Goal: Task Accomplishment & Management: Use online tool/utility

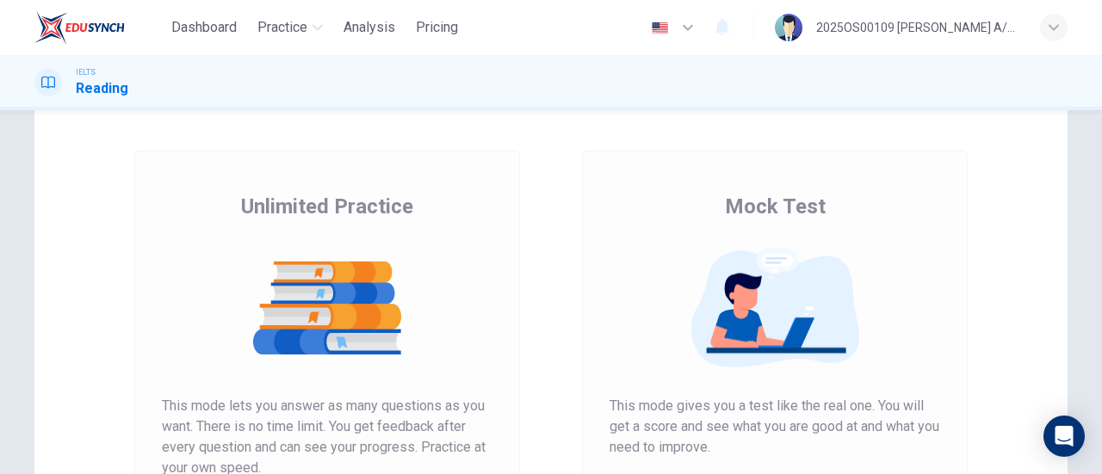
scroll to position [344, 0]
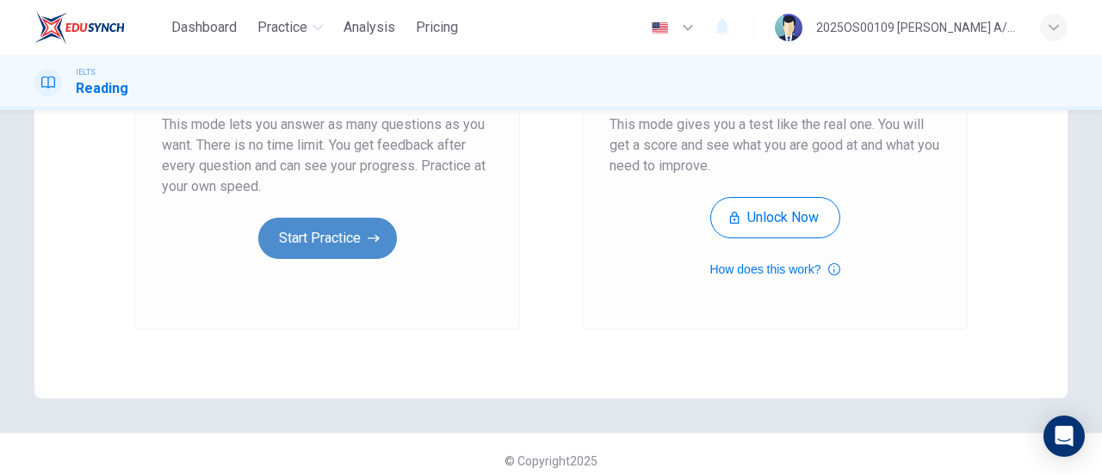
click at [346, 232] on button "Start Practice" at bounding box center [327, 238] width 139 height 41
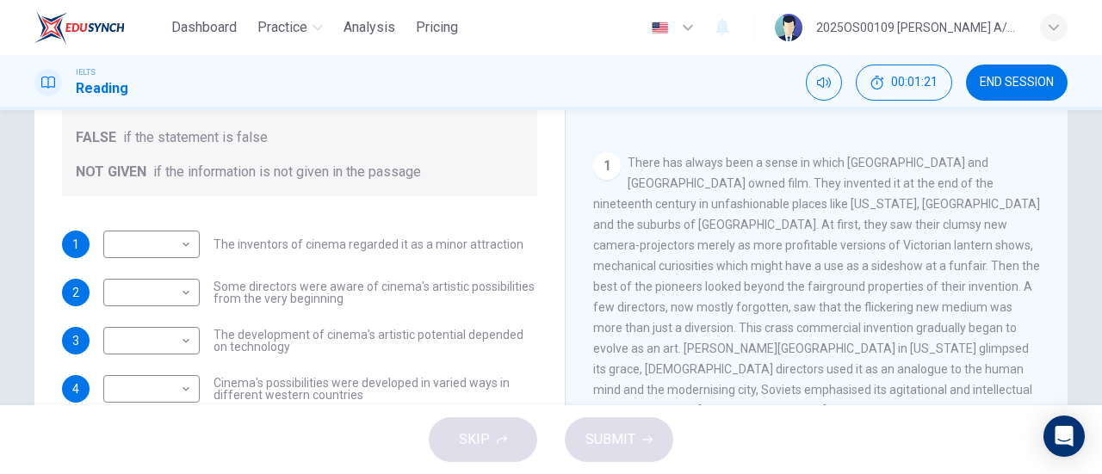
scroll to position [258, 0]
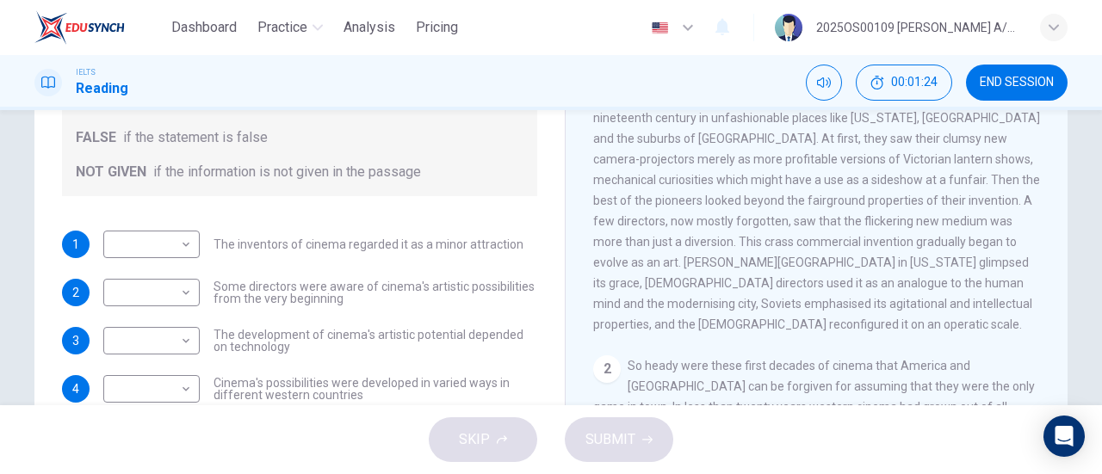
drag, startPoint x: 295, startPoint y: 242, endPoint x: 334, endPoint y: 244, distance: 38.8
click at [334, 244] on span "The inventors of cinema regarded it as a minor attraction" at bounding box center [368, 244] width 310 height 12
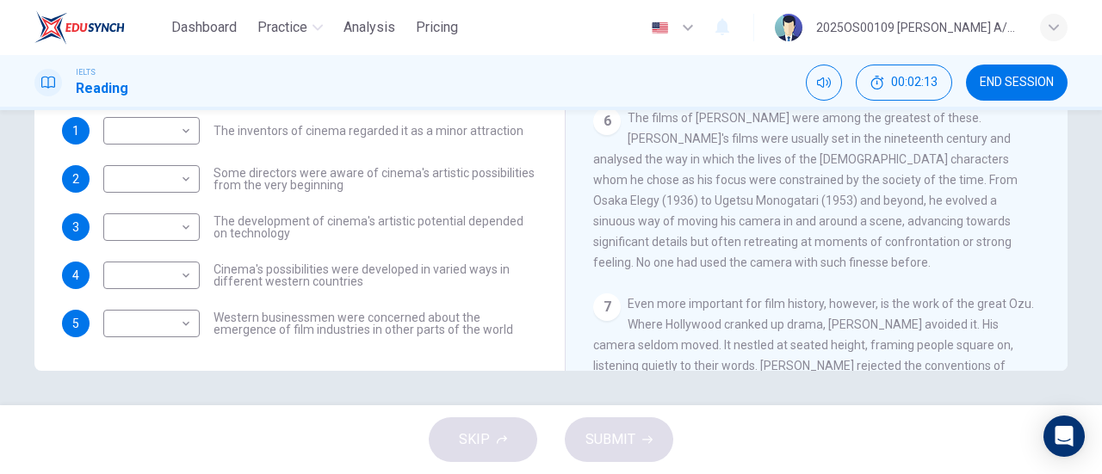
scroll to position [1205, 0]
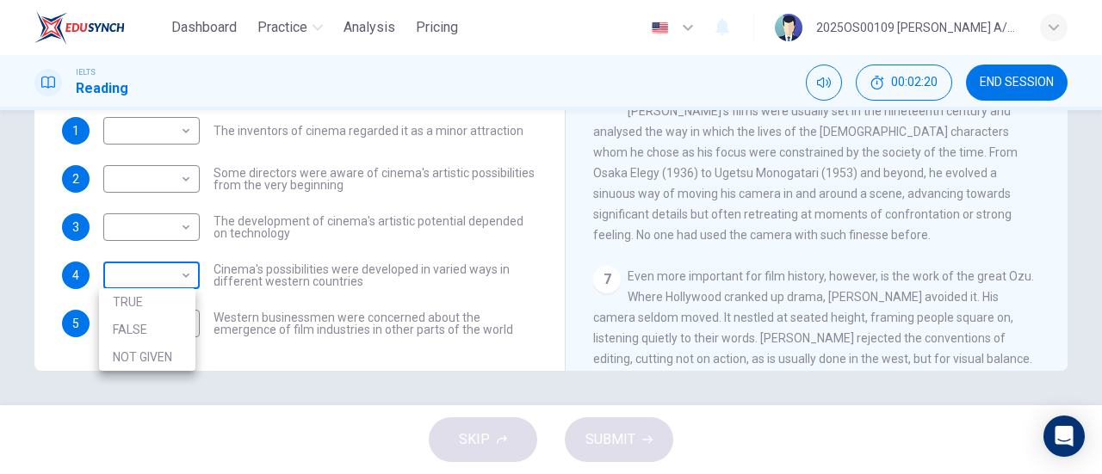
click at [170, 278] on body "Dashboard Practice Analysis Pricing English en ​ 2025OS00109 [PERSON_NAME] A/P …" at bounding box center [551, 237] width 1102 height 474
click at [150, 303] on li "TRUE" at bounding box center [147, 302] width 96 height 28
type input "TRUE"
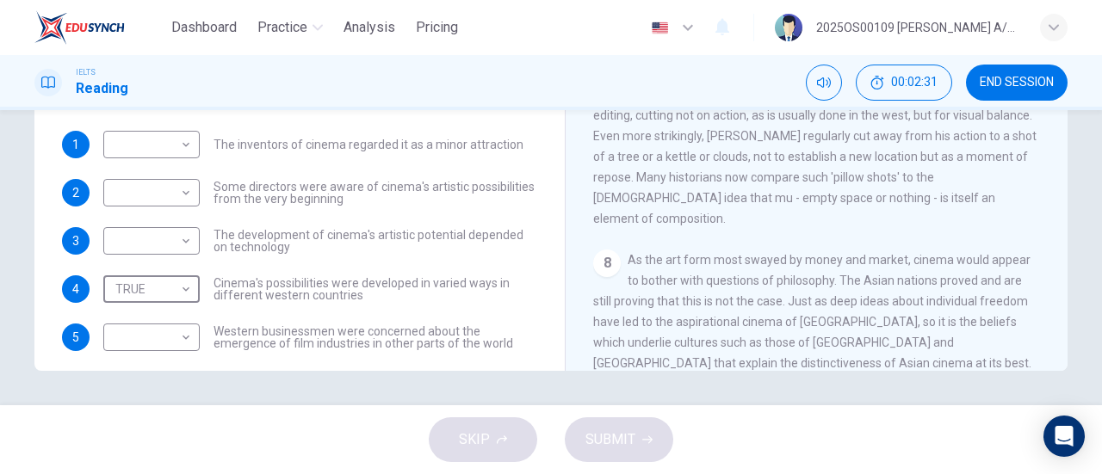
scroll to position [0, 0]
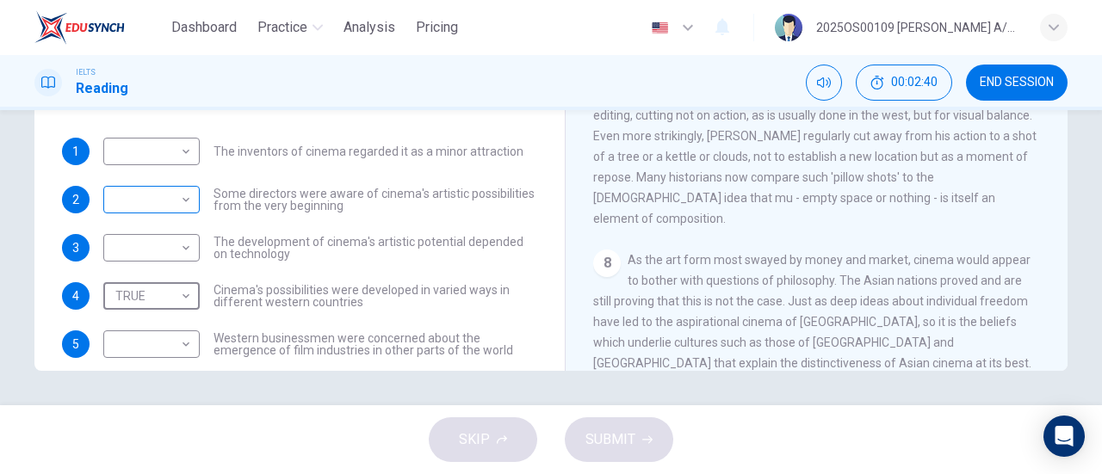
click at [170, 210] on body "Dashboard Practice Analysis Pricing English en ​ 2025OS00109 [PERSON_NAME] A/P …" at bounding box center [551, 237] width 1102 height 474
click at [163, 221] on li "TRUE" at bounding box center [147, 227] width 96 height 28
type input "TRUE"
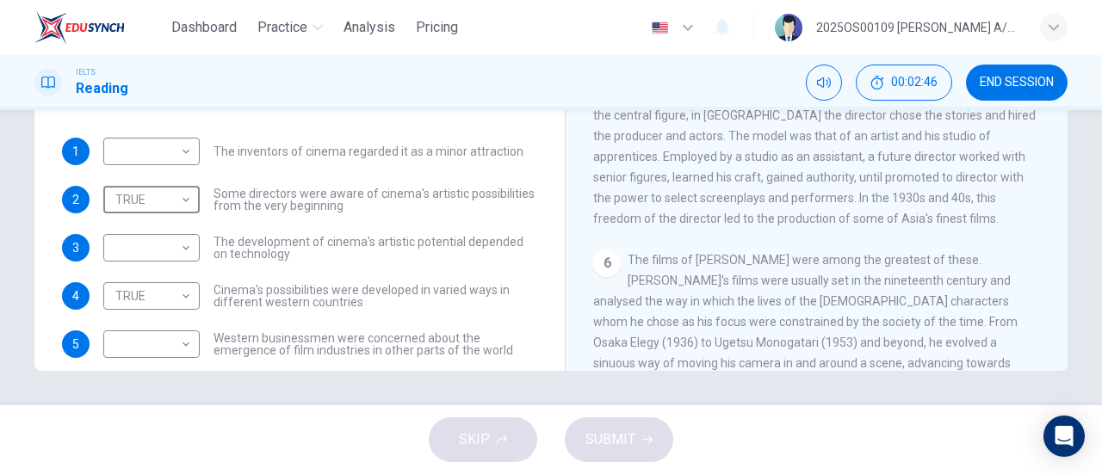
scroll to position [846, 0]
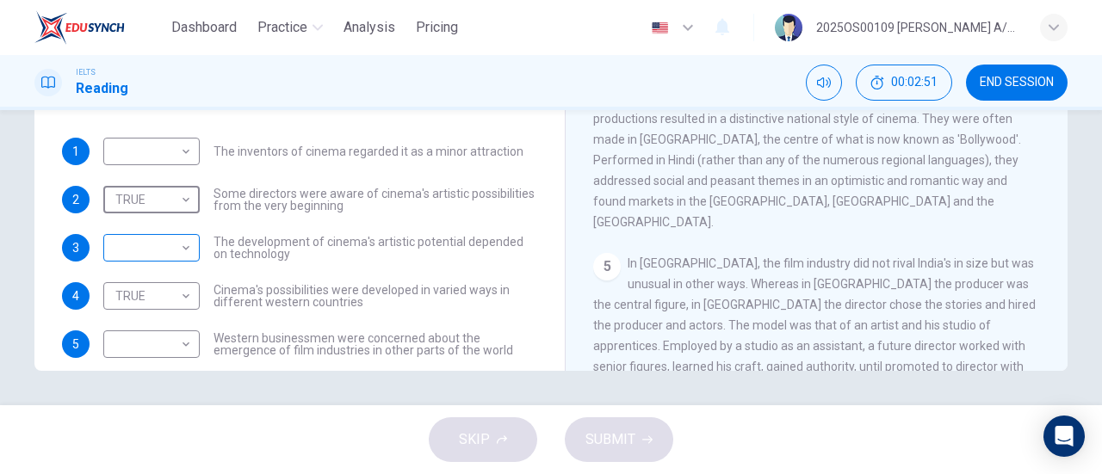
click at [160, 250] on body "Dashboard Practice Analysis Pricing English en ​ 2025OS00109 [PERSON_NAME] A/P …" at bounding box center [551, 237] width 1102 height 474
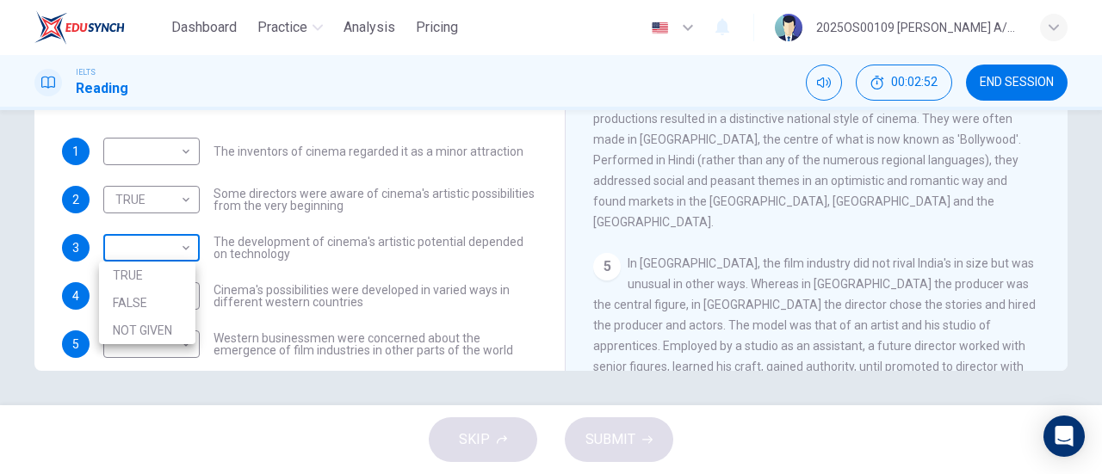
click at [160, 250] on div at bounding box center [551, 237] width 1102 height 474
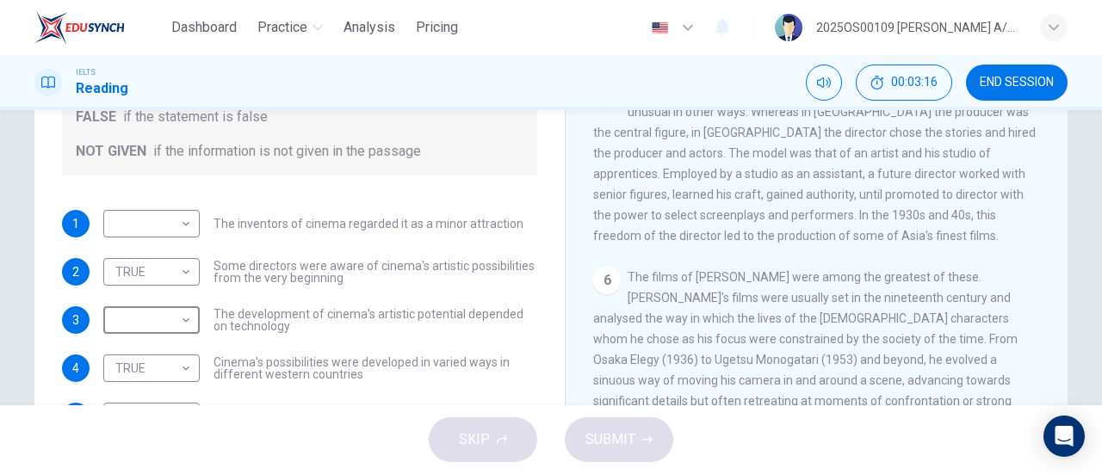
scroll to position [21, 0]
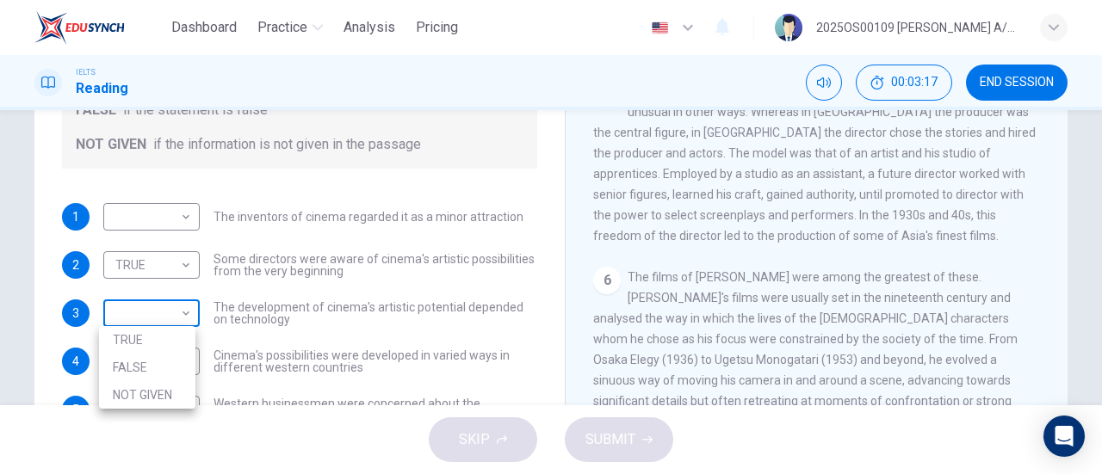
click at [167, 312] on body "Dashboard Practice Analysis Pricing English en ​ 2025OS00109 [PERSON_NAME] A/P …" at bounding box center [551, 237] width 1102 height 474
click at [138, 366] on li "FALSE" at bounding box center [147, 368] width 96 height 28
type input "FALSE"
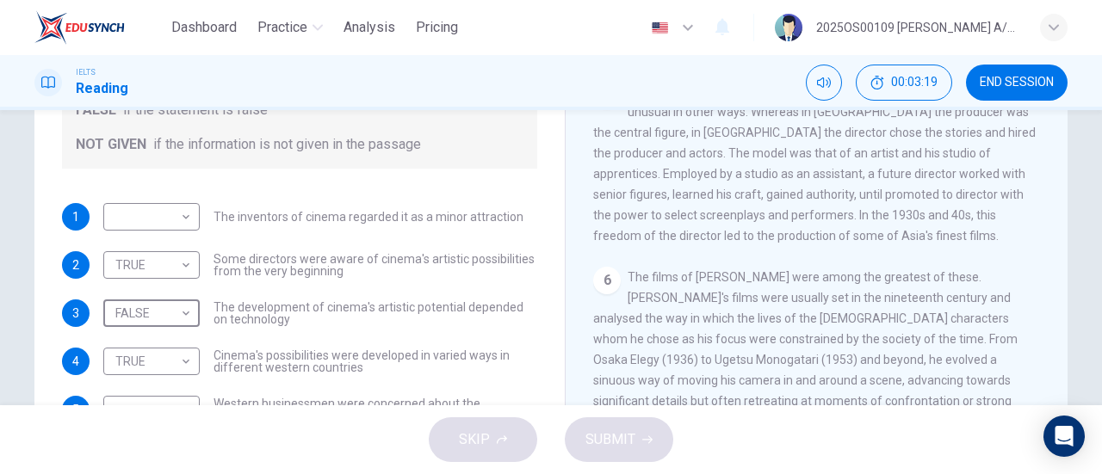
scroll to position [372, 0]
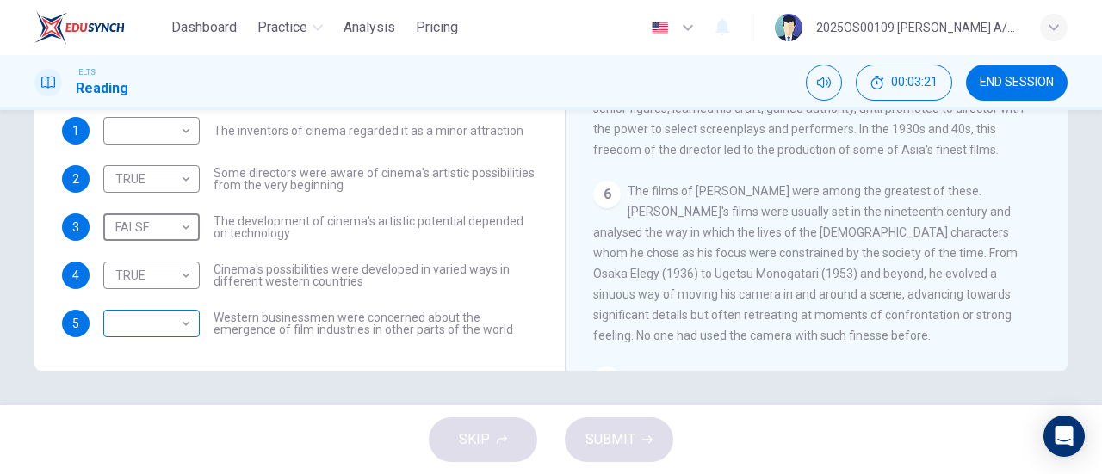
click at [170, 325] on body "Dashboard Practice Analysis Pricing English en ​ 2025OS00109 [PERSON_NAME] A/P …" at bounding box center [551, 237] width 1102 height 474
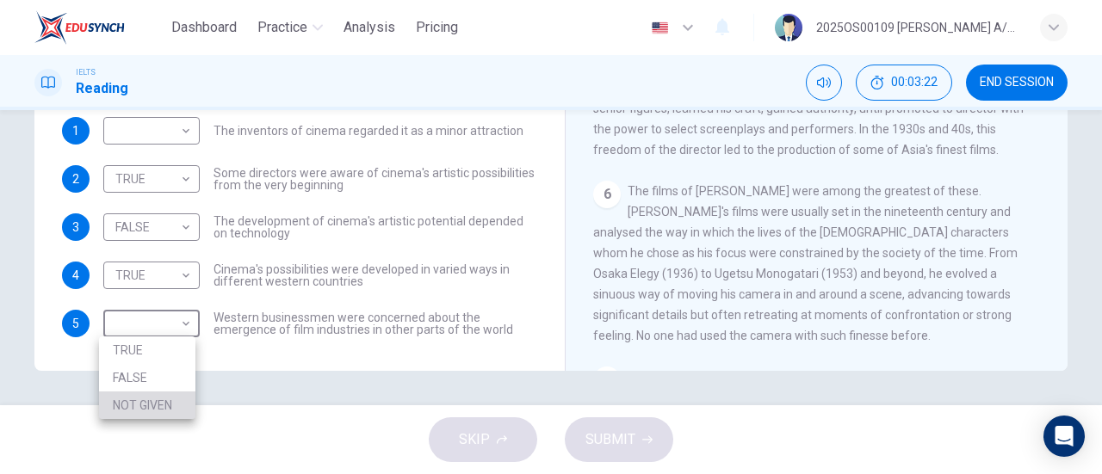
click at [165, 397] on li "NOT GIVEN" at bounding box center [147, 406] width 96 height 28
type input "NOT GIVEN"
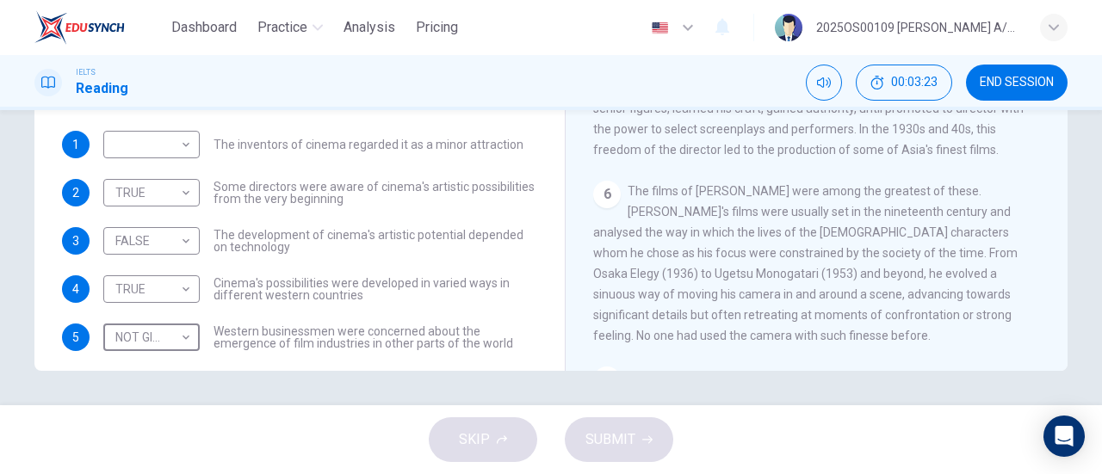
scroll to position [0, 0]
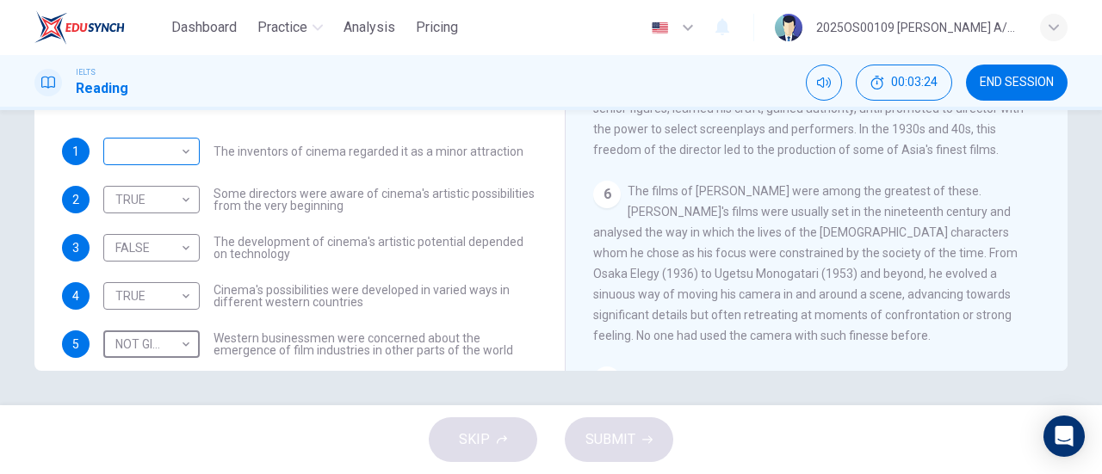
click at [146, 161] on body "Dashboard Practice Analysis Pricing English en ​ 2025OS00109 [PERSON_NAME] A/P …" at bounding box center [551, 237] width 1102 height 474
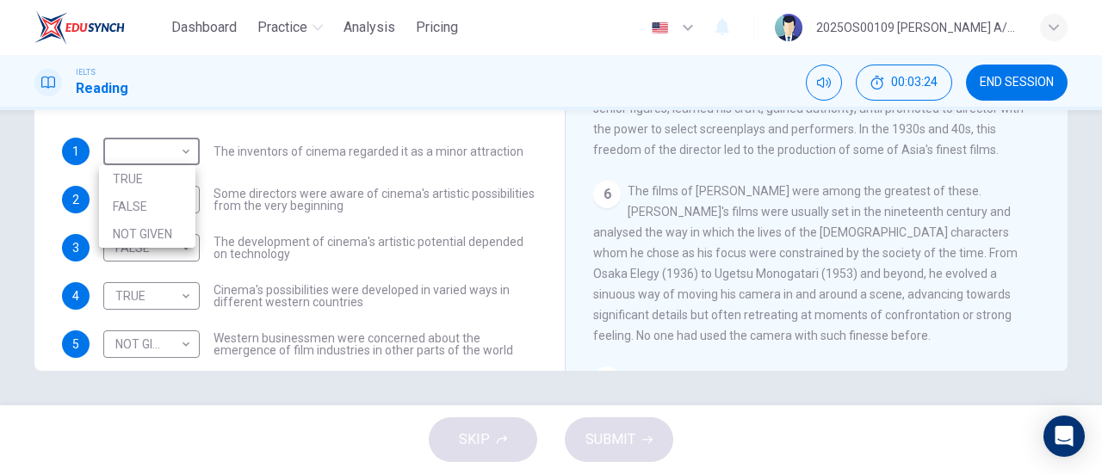
click at [146, 207] on li "FALSE" at bounding box center [147, 207] width 96 height 28
type input "FALSE"
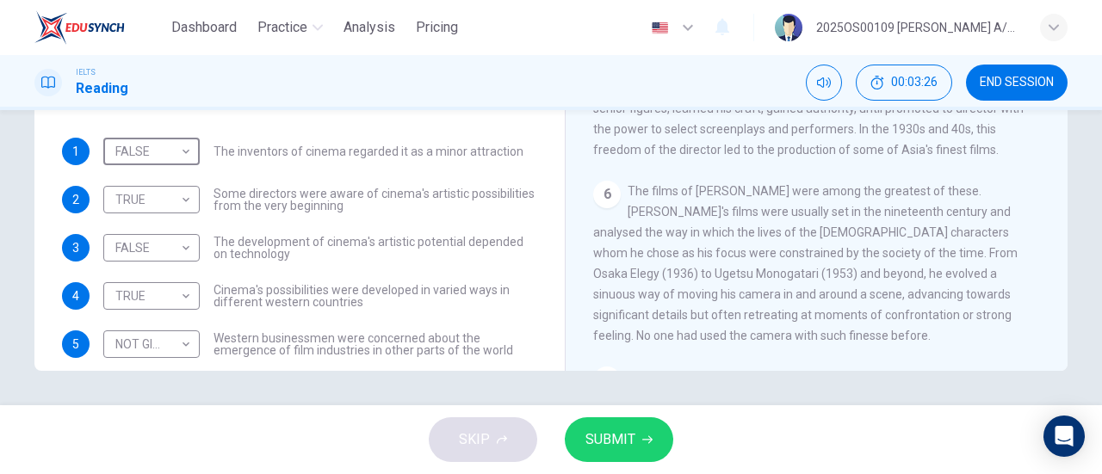
click at [634, 440] on button "SUBMIT" at bounding box center [619, 440] width 108 height 45
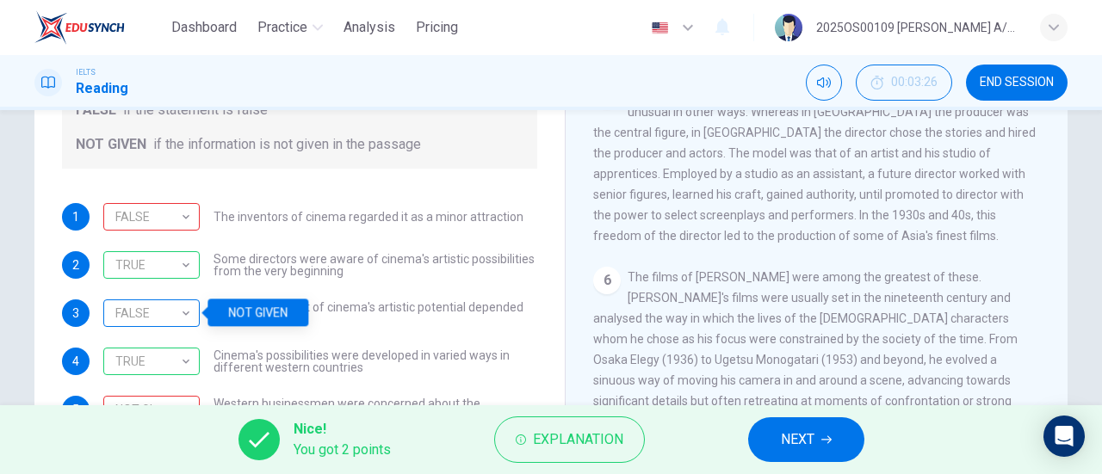
scroll to position [372, 0]
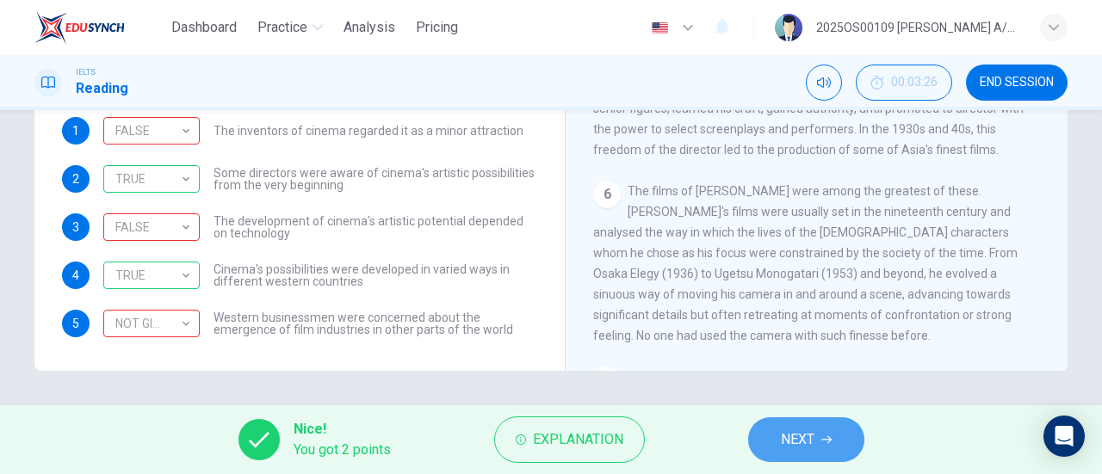
click at [832, 447] on button "NEXT" at bounding box center [806, 440] width 116 height 45
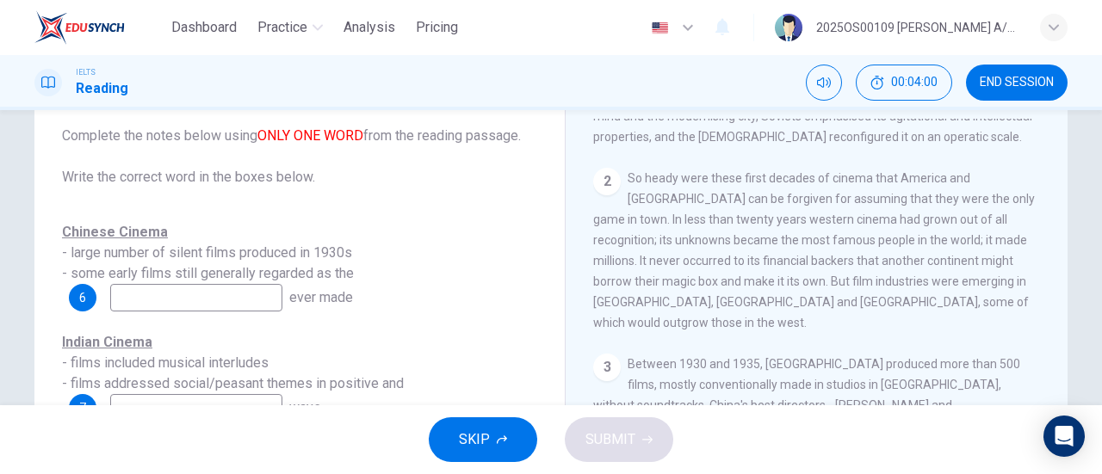
scroll to position [200, 0]
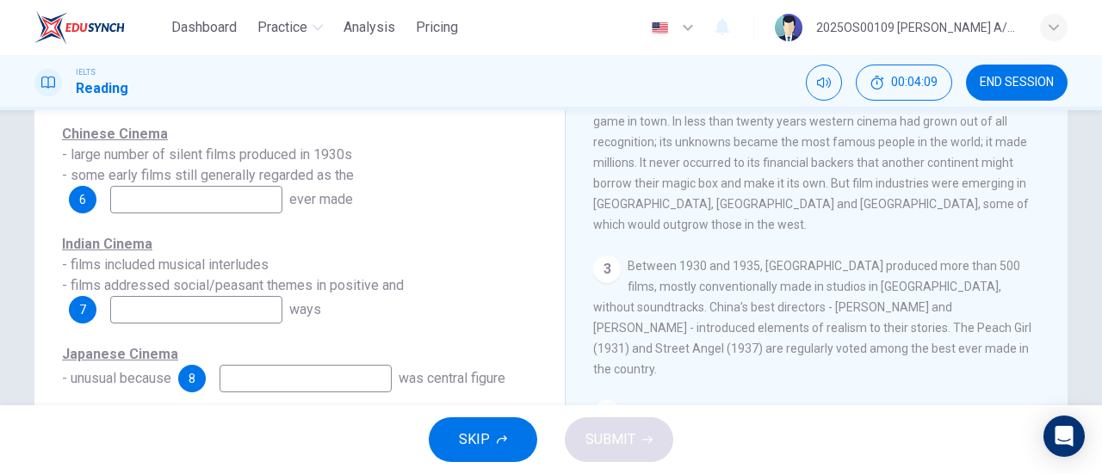
click at [226, 201] on input at bounding box center [196, 200] width 172 height 28
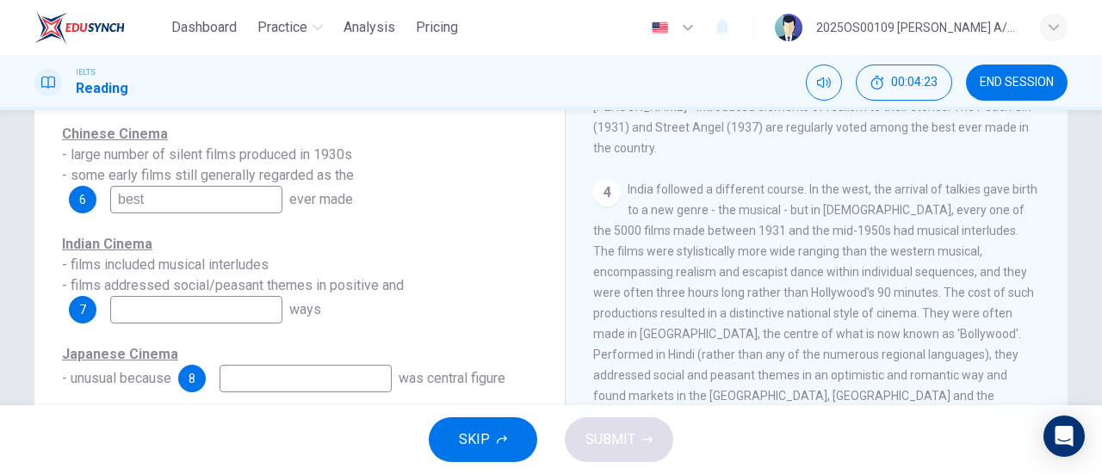
scroll to position [861, 0]
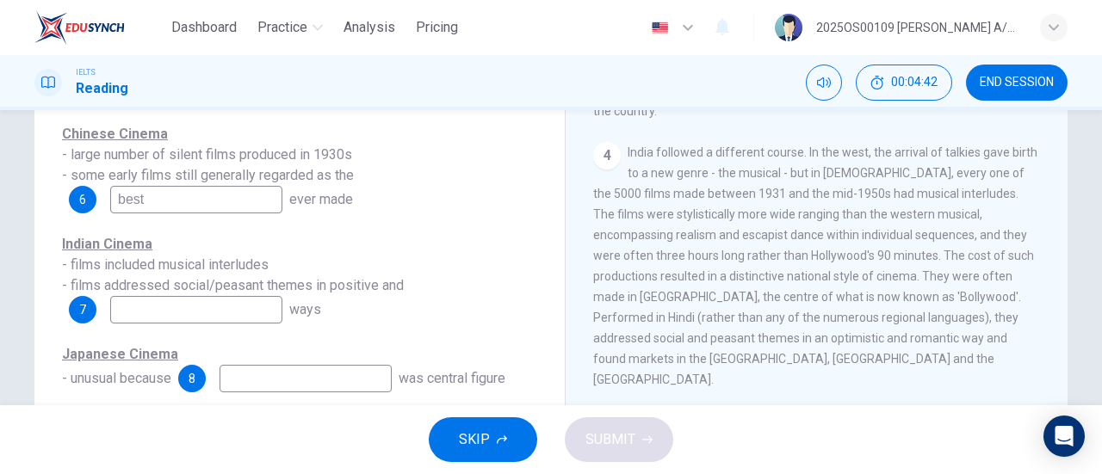
type input "best"
click at [184, 307] on input at bounding box center [196, 310] width 172 height 28
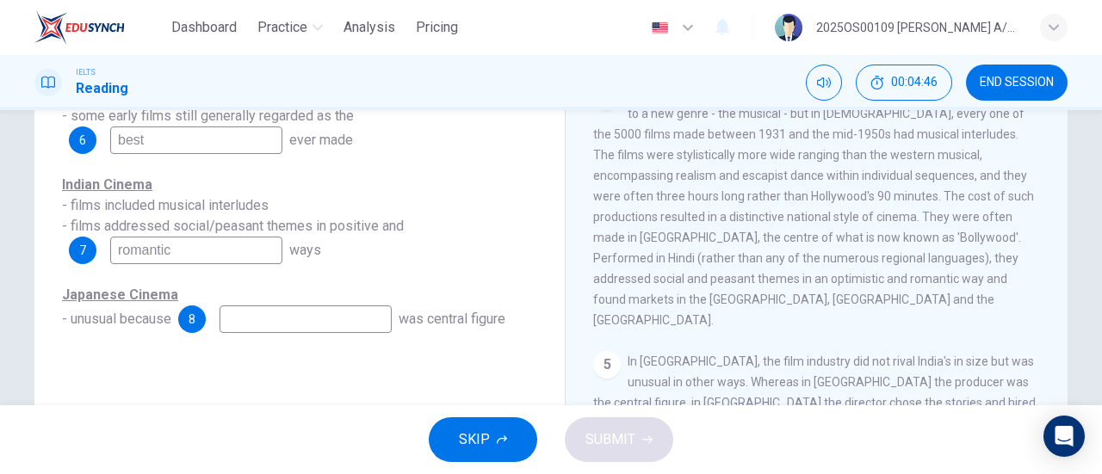
scroll to position [286, 0]
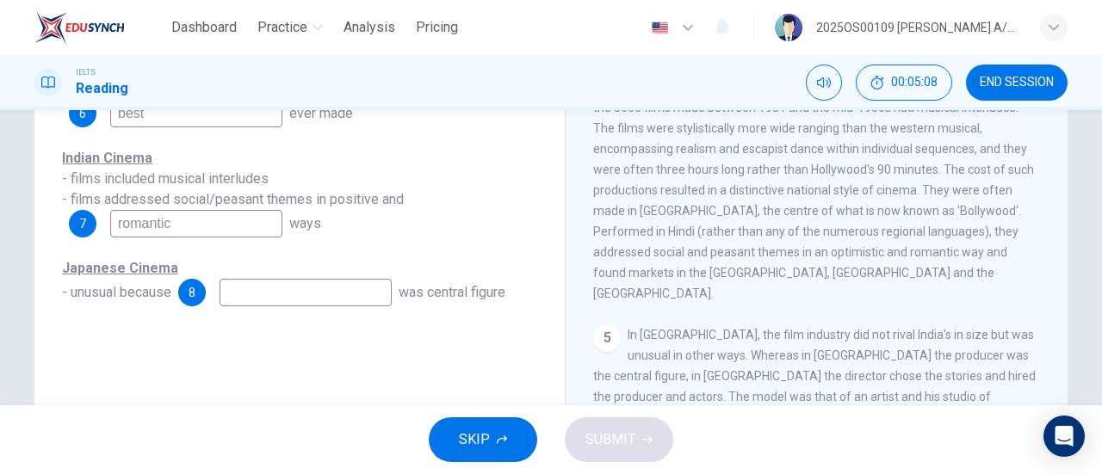
type input "romantic"
click at [248, 298] on input at bounding box center [306, 293] width 172 height 28
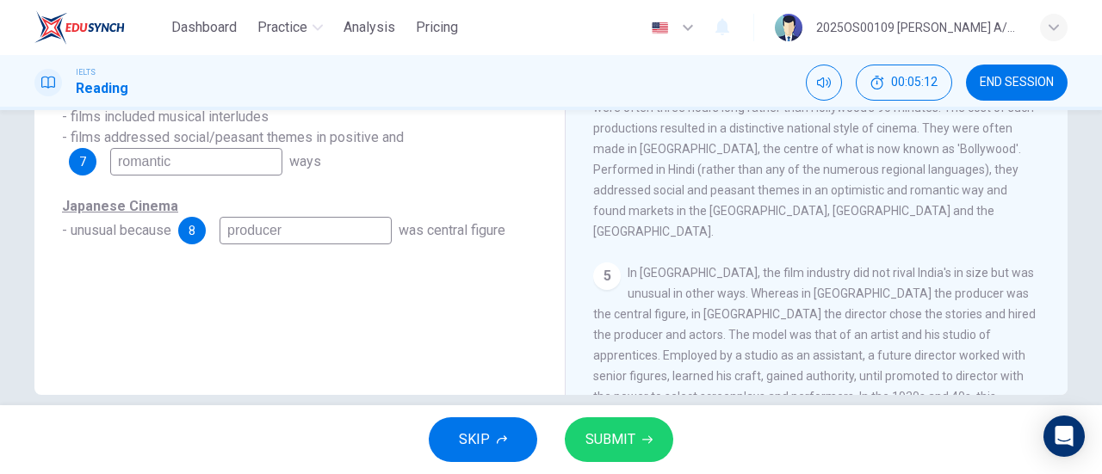
scroll to position [372, 0]
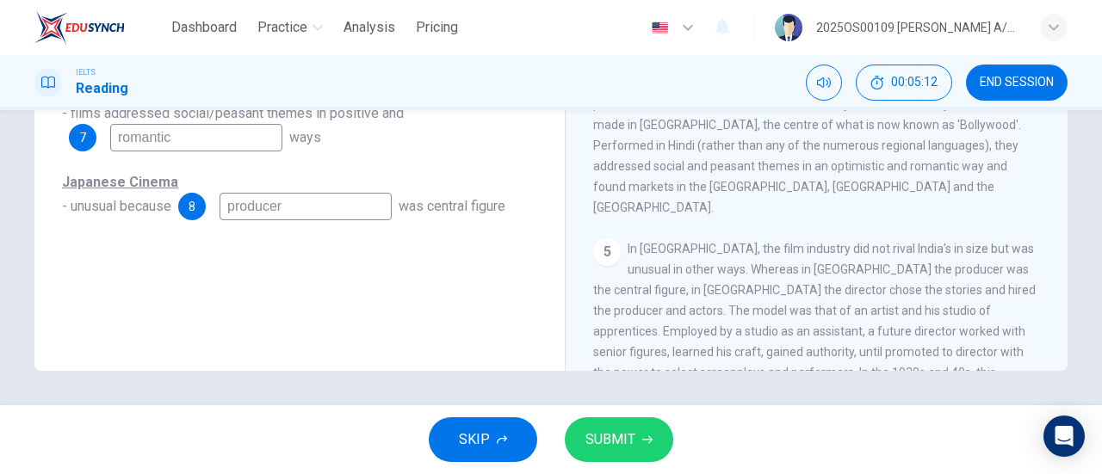
type input "producer"
click at [647, 438] on icon "button" at bounding box center [647, 440] width 10 height 10
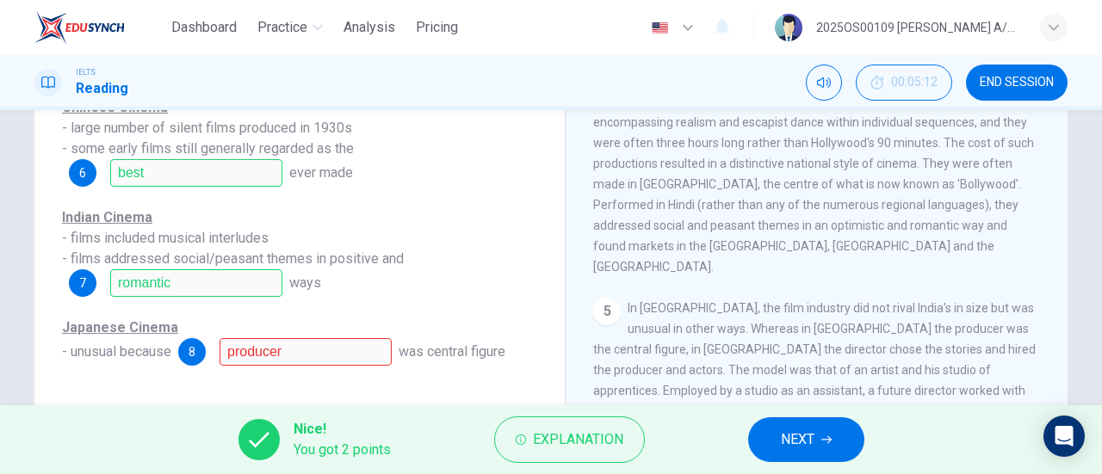
scroll to position [200, 0]
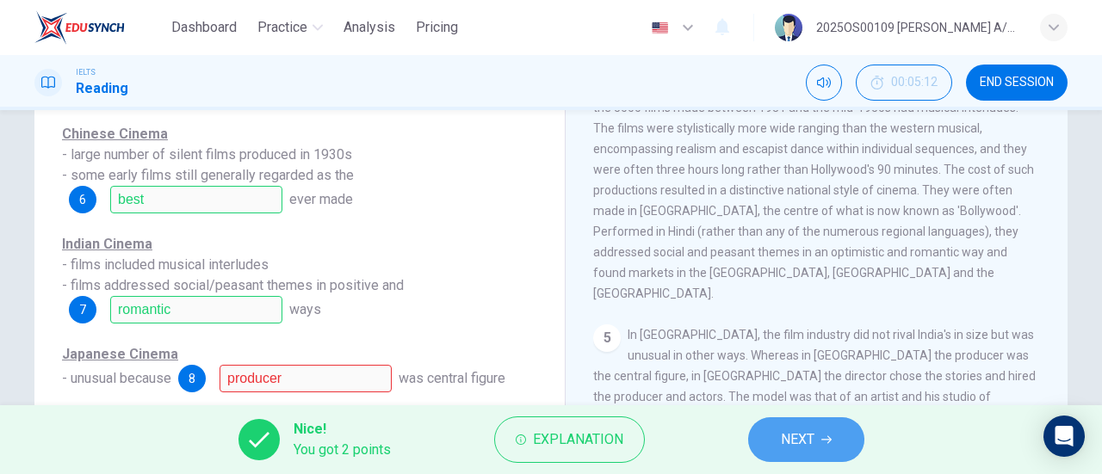
click at [796, 449] on span "NEXT" at bounding box center [798, 440] width 34 height 24
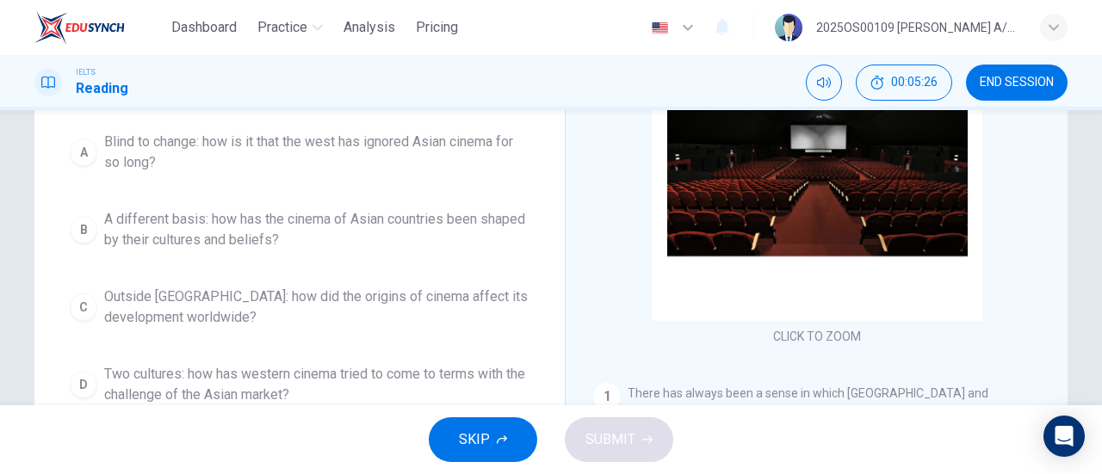
scroll to position [286, 0]
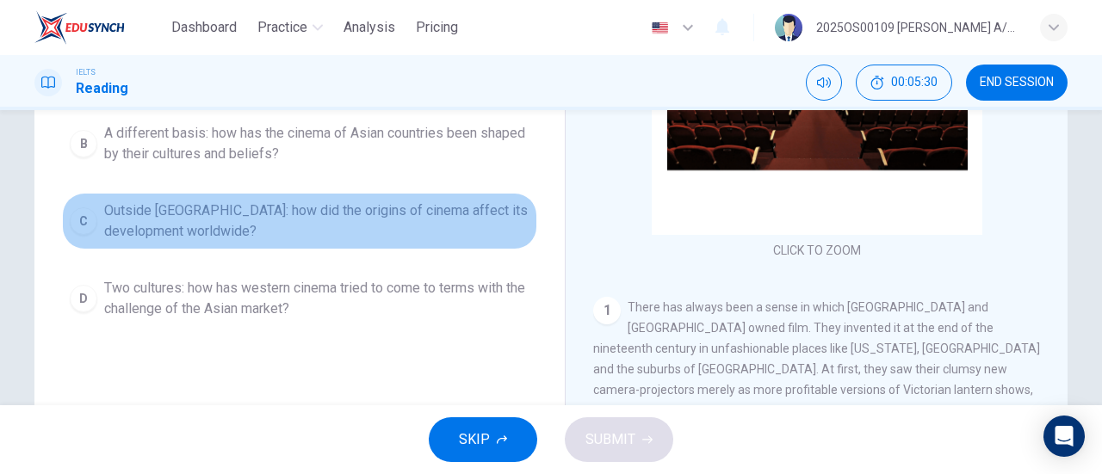
click at [86, 224] on div "C" at bounding box center [84, 221] width 28 height 28
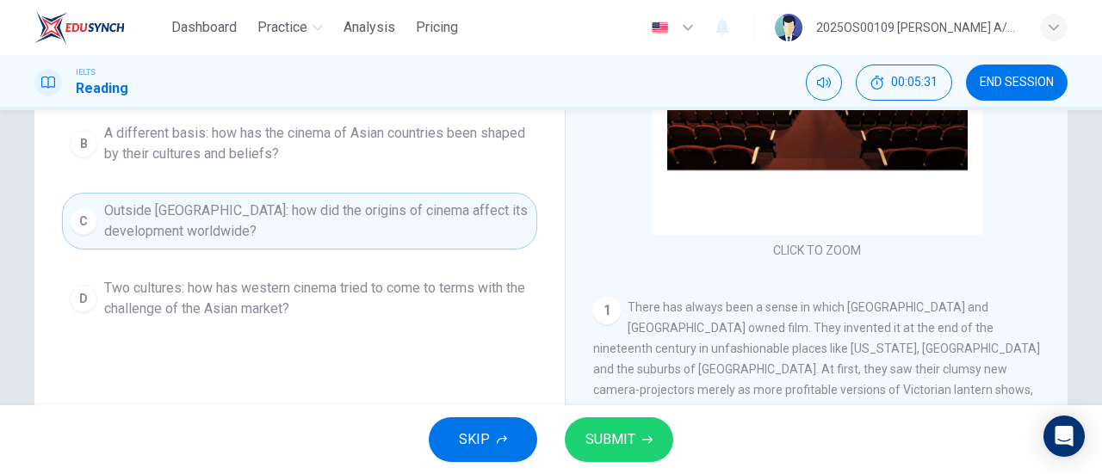
click at [621, 434] on span "SUBMIT" at bounding box center [610, 440] width 50 height 24
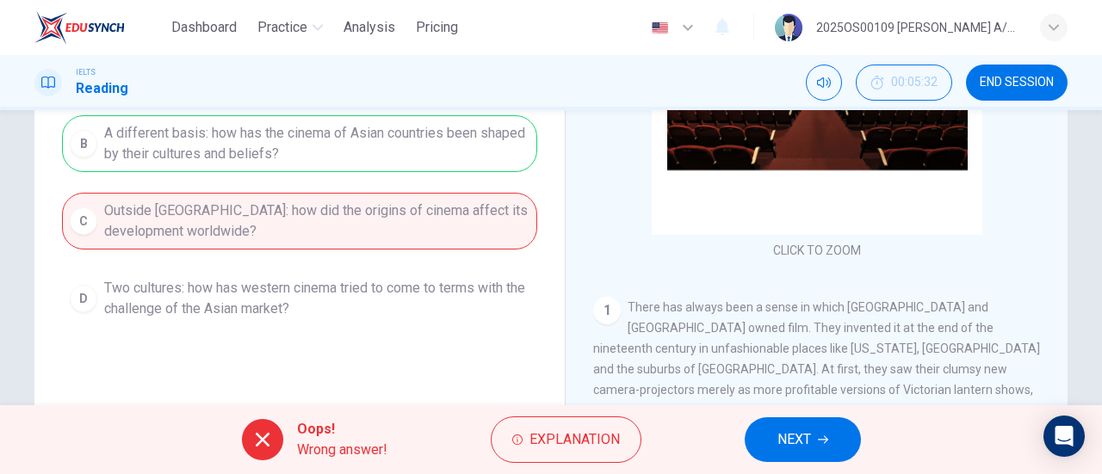
click at [815, 432] on button "NEXT" at bounding box center [803, 440] width 116 height 45
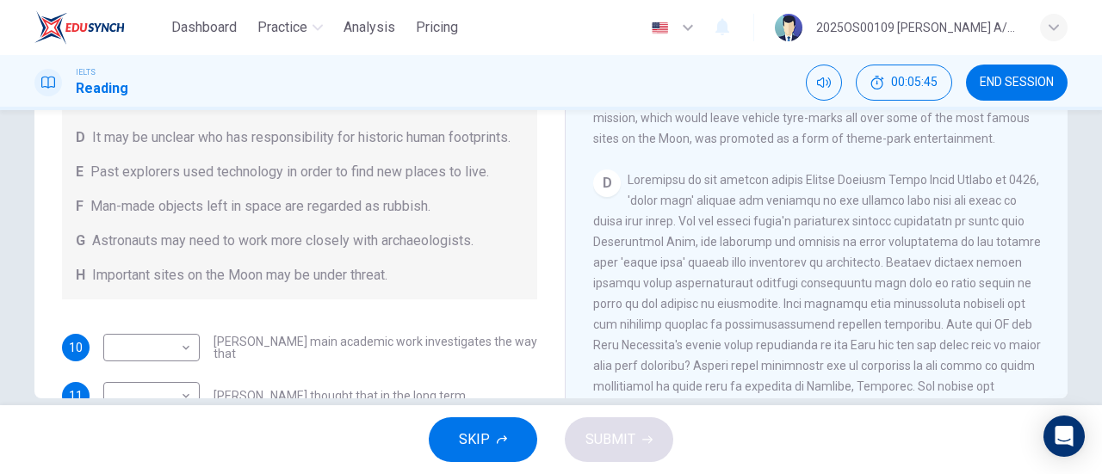
scroll to position [775, 0]
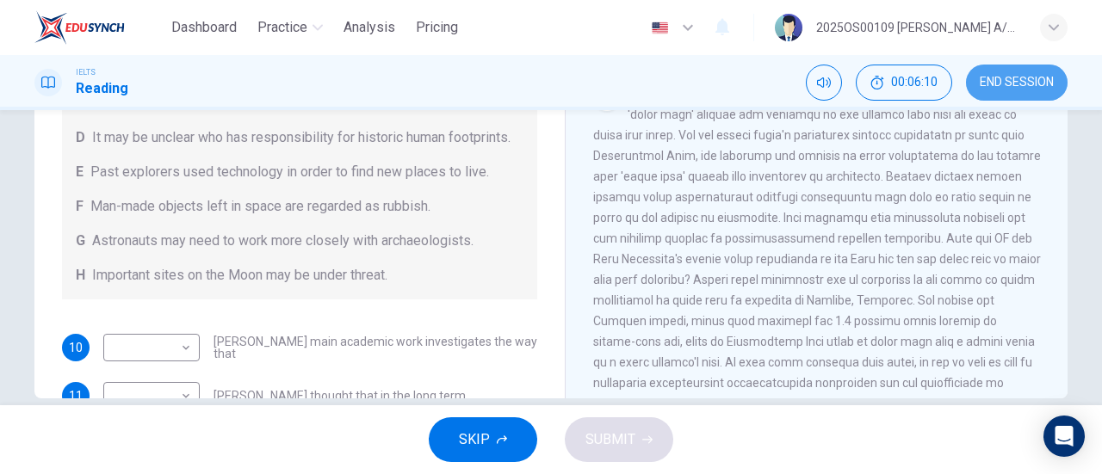
click at [1012, 83] on span "END SESSION" at bounding box center [1017, 83] width 74 height 14
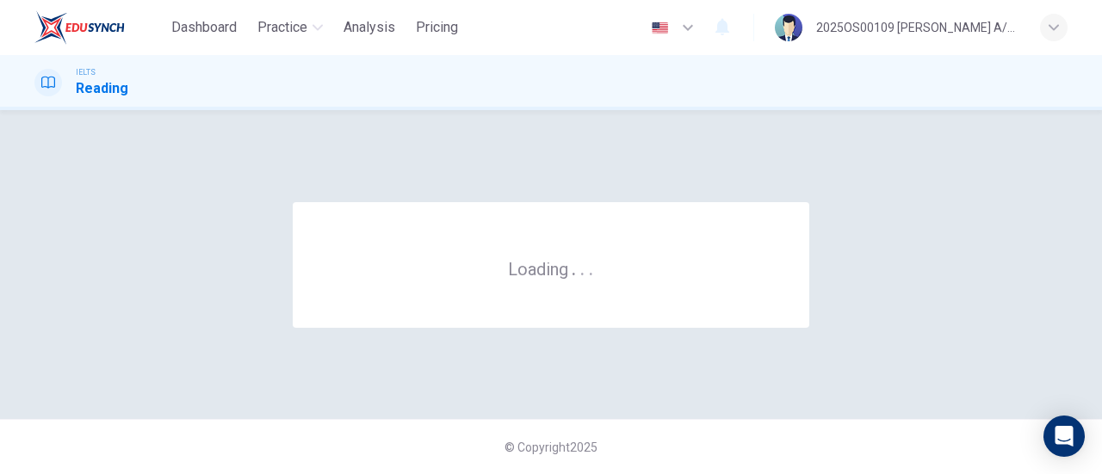
scroll to position [0, 0]
